Goal: Task Accomplishment & Management: Complete application form

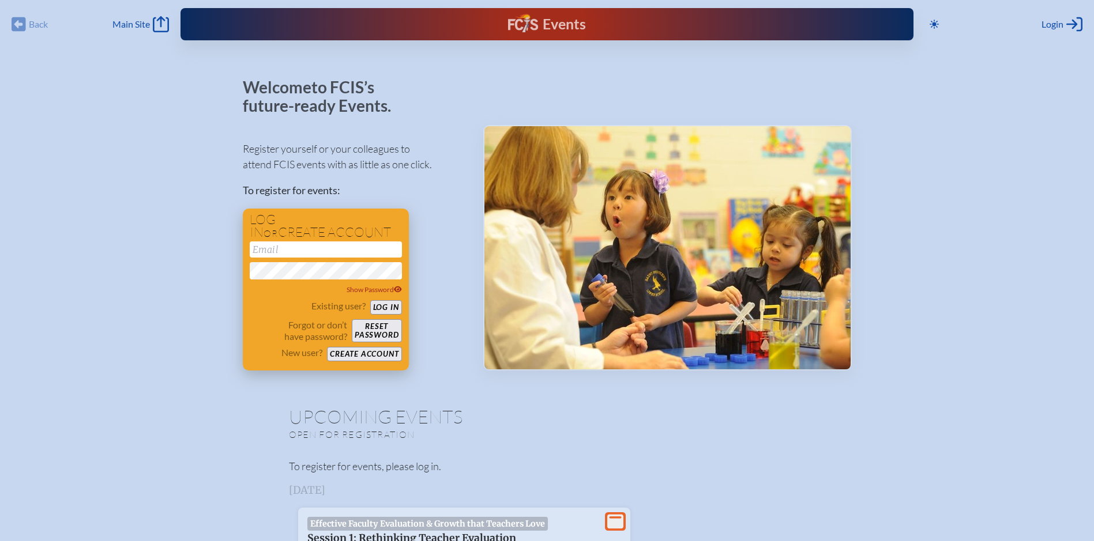
click at [336, 251] on input "email" at bounding box center [326, 250] width 152 height 16
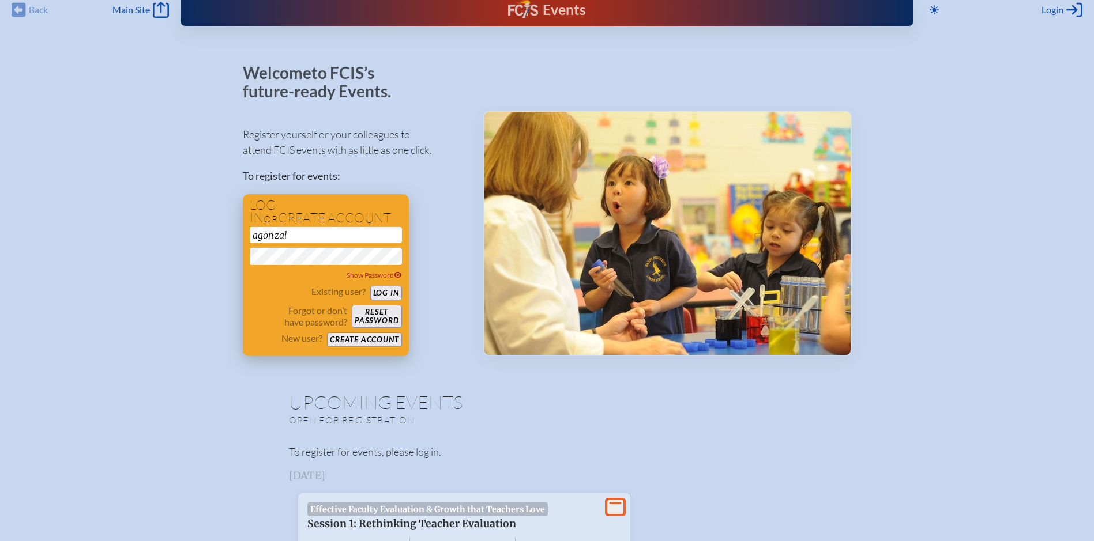
type input "[EMAIL_ADDRESS][DOMAIN_NAME]"
click at [390, 290] on button "Log in" at bounding box center [386, 293] width 32 height 14
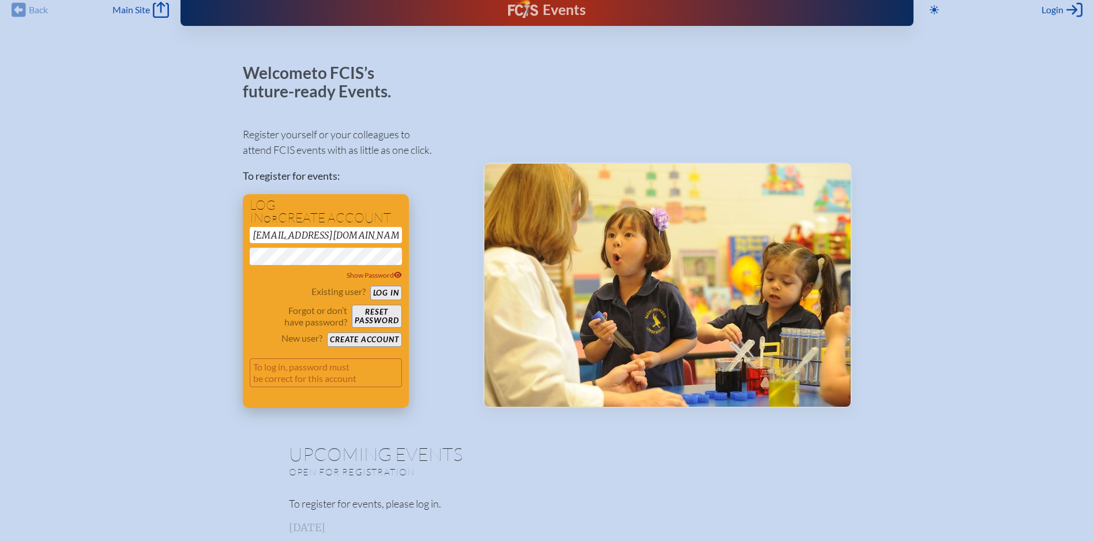
click at [363, 318] on button "Reset password" at bounding box center [377, 316] width 50 height 23
click at [1049, 13] on span "Login" at bounding box center [1052, 10] width 22 height 12
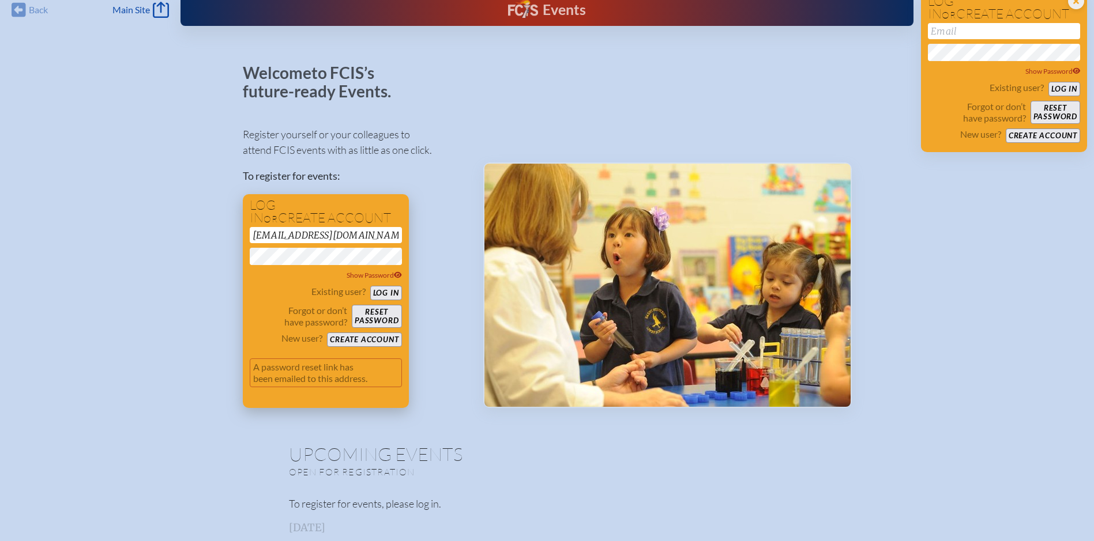
click at [366, 339] on button "Create account" at bounding box center [364, 340] width 74 height 14
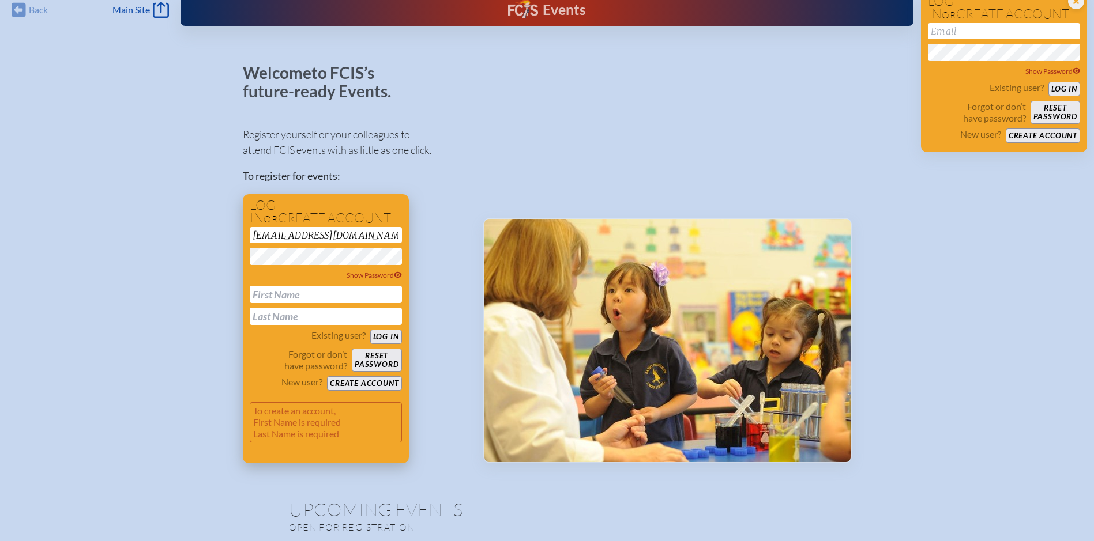
click at [296, 294] on input "text" at bounding box center [326, 294] width 152 height 17
type input "[PERSON_NAME]"
click at [371, 383] on button "Create account" at bounding box center [364, 384] width 74 height 14
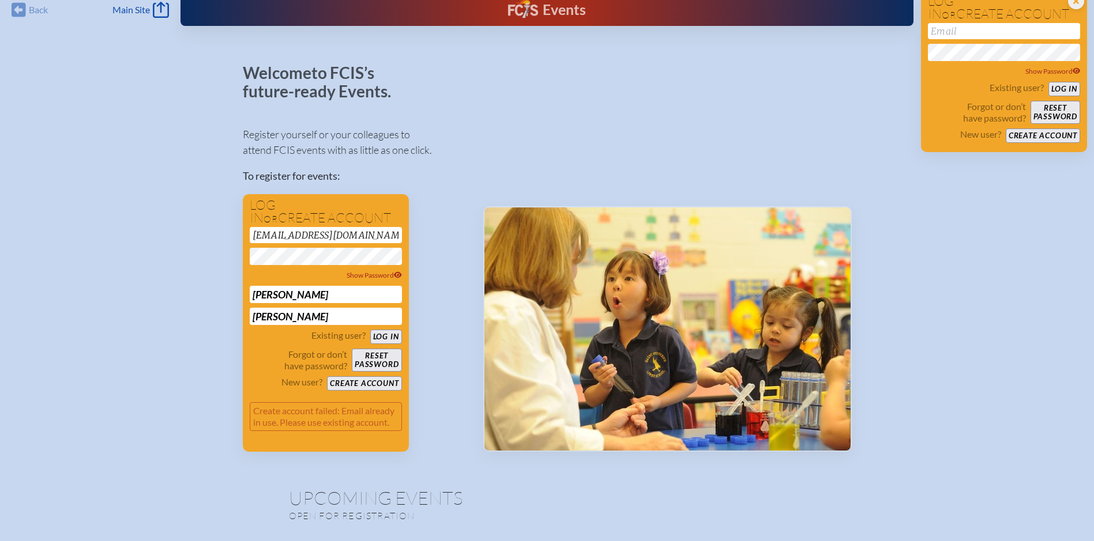
click at [385, 333] on button "Log in" at bounding box center [386, 337] width 32 height 14
click at [392, 274] on span "Show Password" at bounding box center [374, 275] width 55 height 9
click at [398, 334] on button "Log in" at bounding box center [386, 337] width 32 height 14
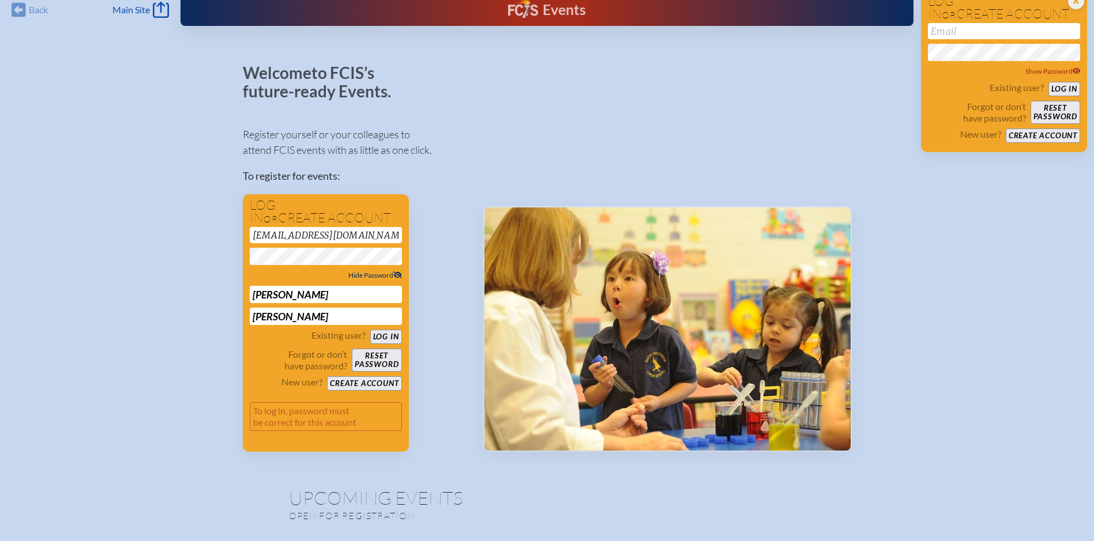
click at [378, 336] on button "Log in" at bounding box center [386, 337] width 32 height 14
